Goal: Navigation & Orientation: Find specific page/section

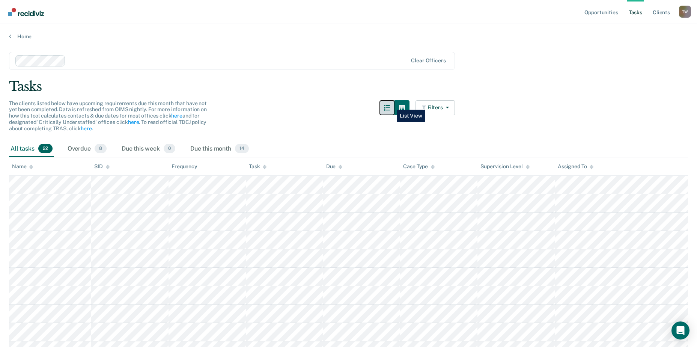
click at [391, 104] on button "button" at bounding box center [387, 107] width 15 height 15
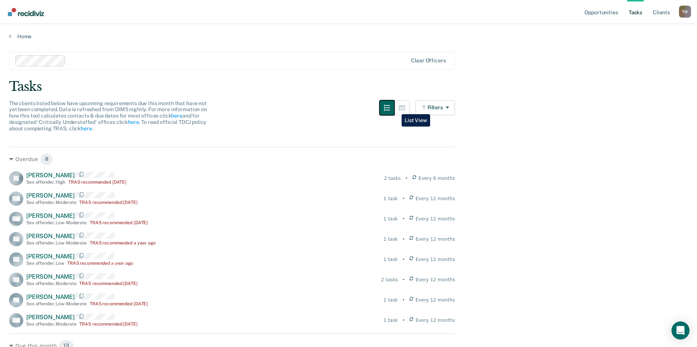
click at [395, 109] on button "button" at bounding box center [387, 107] width 15 height 15
click at [401, 109] on button "button" at bounding box center [402, 107] width 15 height 15
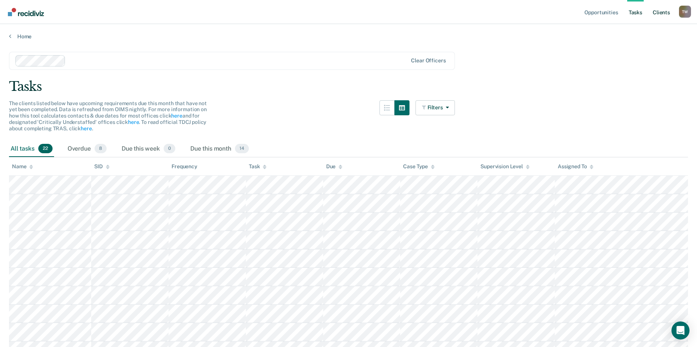
click at [665, 10] on link "Client s" at bounding box center [661, 12] width 20 height 24
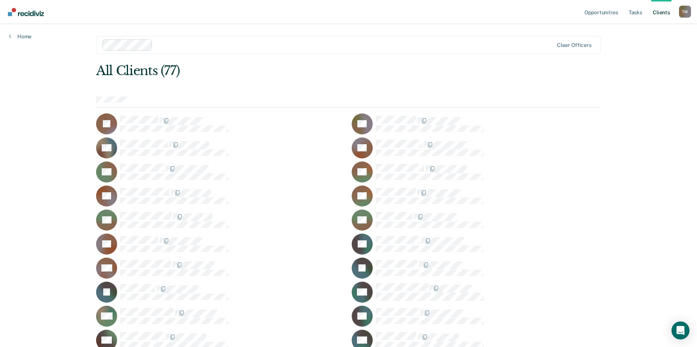
click at [659, 14] on link "Client s" at bounding box center [661, 12] width 20 height 24
click at [684, 12] on div "T W" at bounding box center [685, 12] width 12 height 12
click at [663, 9] on link "Client s" at bounding box center [661, 12] width 20 height 24
click at [602, 14] on link "Opportunities" at bounding box center [601, 12] width 36 height 24
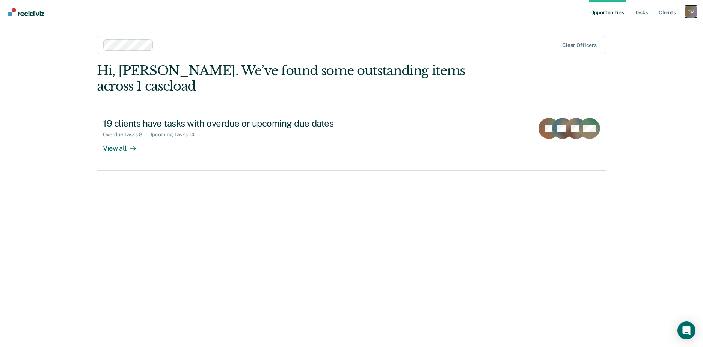
click at [691, 11] on div "T W" at bounding box center [691, 12] width 12 height 12
click at [668, 14] on link "Client s" at bounding box center [667, 12] width 20 height 24
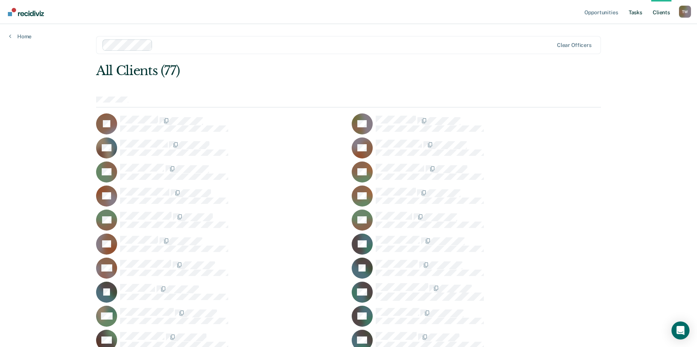
click at [636, 14] on link "Tasks" at bounding box center [635, 12] width 17 height 24
